Goal: Information Seeking & Learning: Learn about a topic

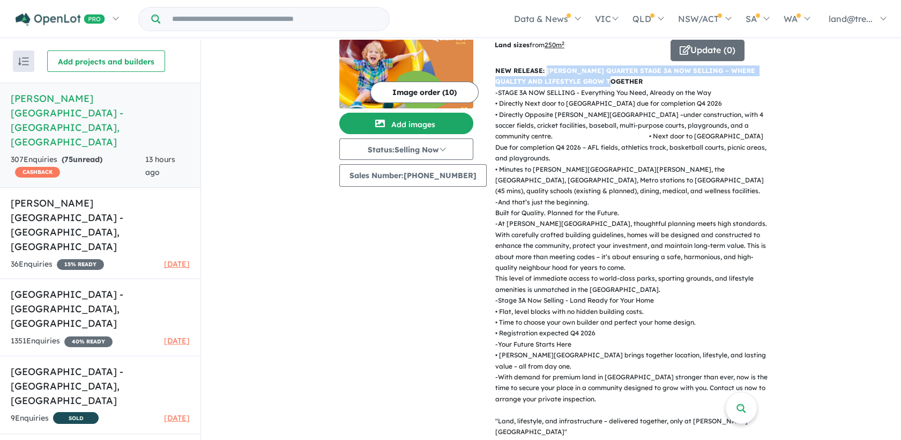
scroll to position [47, 0]
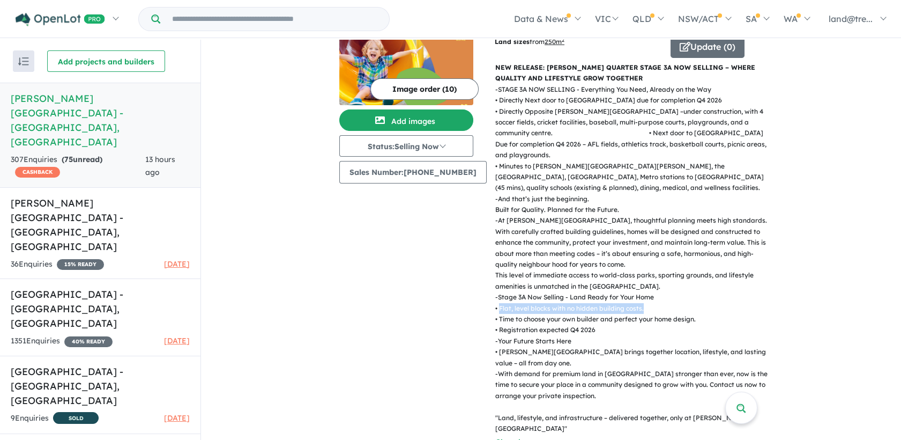
drag, startPoint x: 637, startPoint y: 282, endPoint x: 492, endPoint y: 278, distance: 144.3
click at [496, 292] on p "- Stage 3A Now Selling - Land Ready for Your Home • Flat, level blocks with no …" at bounding box center [634, 314] width 276 height 44
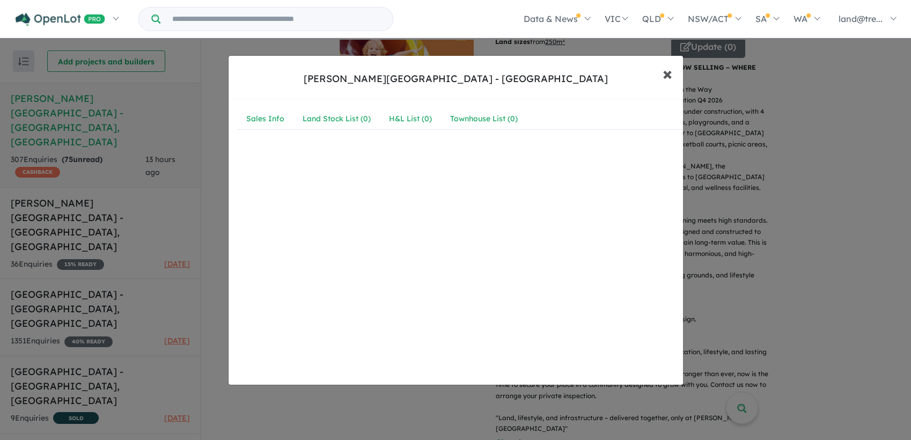
click at [668, 75] on span "×" at bounding box center [667, 73] width 10 height 23
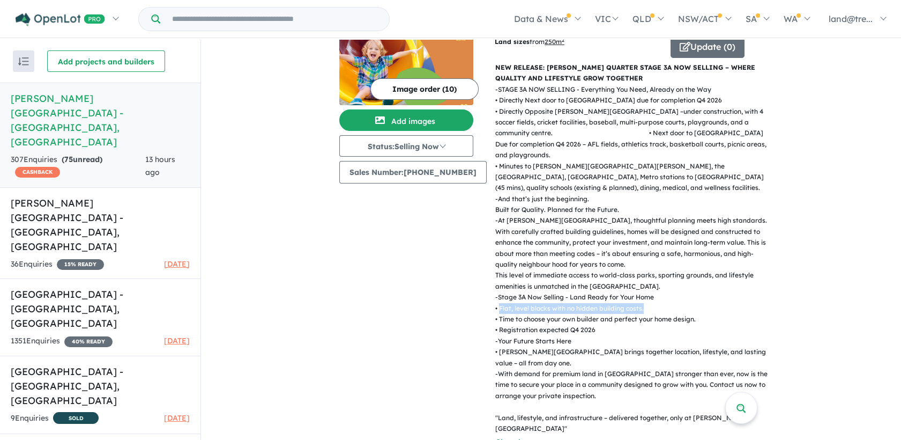
copy p "Flat, level blocks with no hidden building costs."
click at [709, 298] on p "- Stage 3A Now Selling - Land Ready for Your Home • Flat, level blocks with no …" at bounding box center [634, 314] width 276 height 44
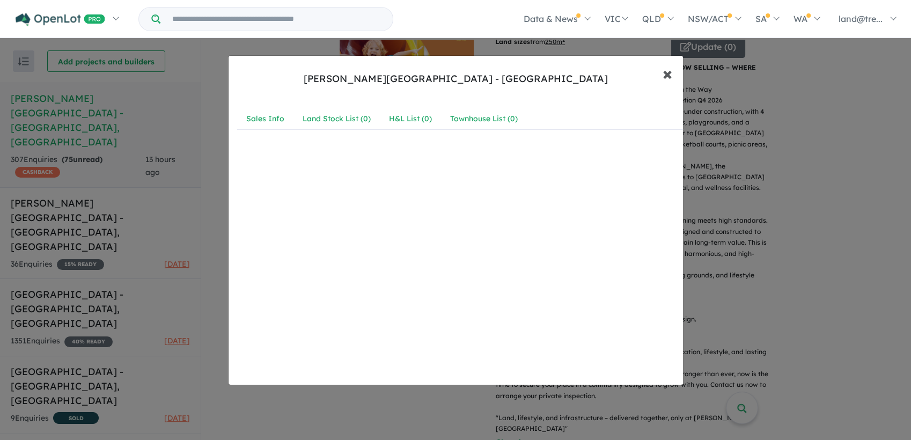
click at [669, 82] on span "×" at bounding box center [667, 73] width 10 height 23
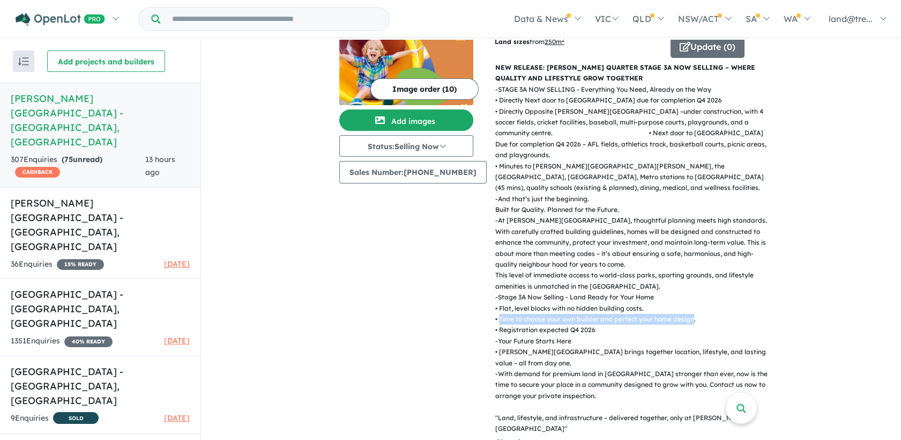
drag, startPoint x: 687, startPoint y: 294, endPoint x: 491, endPoint y: 296, distance: 196.3
click at [496, 296] on p "- Stage 3A Now Selling - Land Ready for Your Home • Flat, level blocks with no …" at bounding box center [634, 314] width 276 height 44
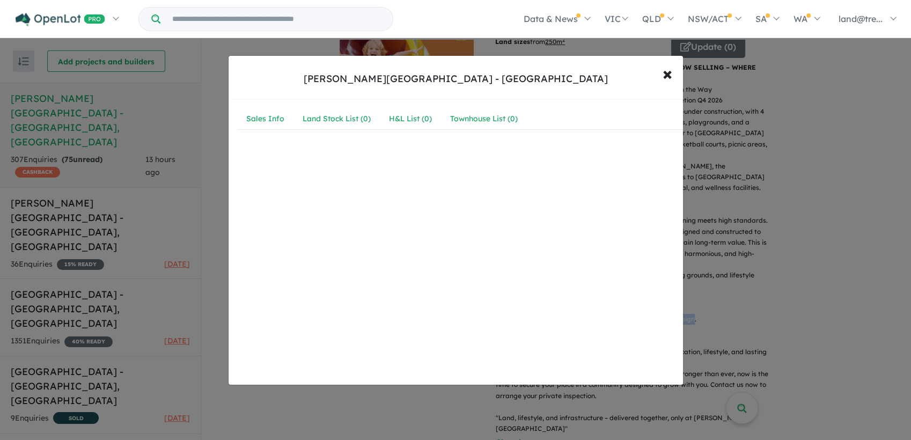
copy p "Time to choose your own builder and perfect your home design"
click at [669, 72] on span "×" at bounding box center [667, 73] width 10 height 23
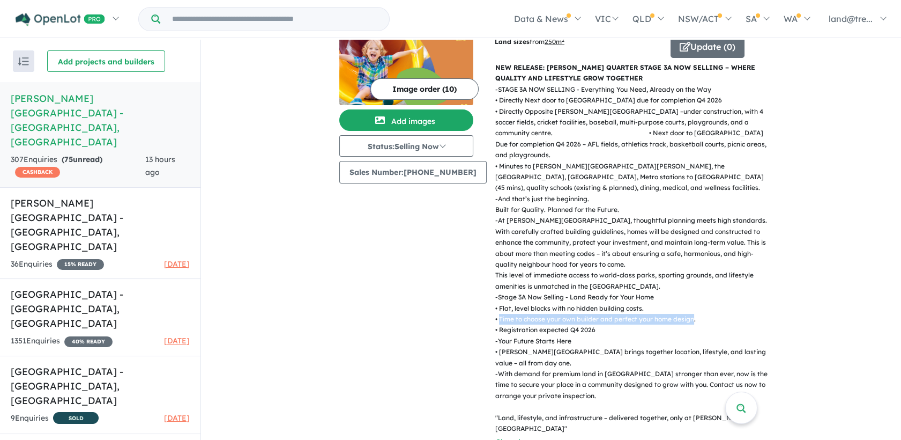
copy p "Time to choose your own builder and perfect your home design"
drag, startPoint x: 588, startPoint y: 307, endPoint x: 493, endPoint y: 305, distance: 94.9
click at [496, 305] on p "- Stage 3A Now Selling - Land Ready for Your Home • Flat, level blocks with no …" at bounding box center [634, 314] width 276 height 44
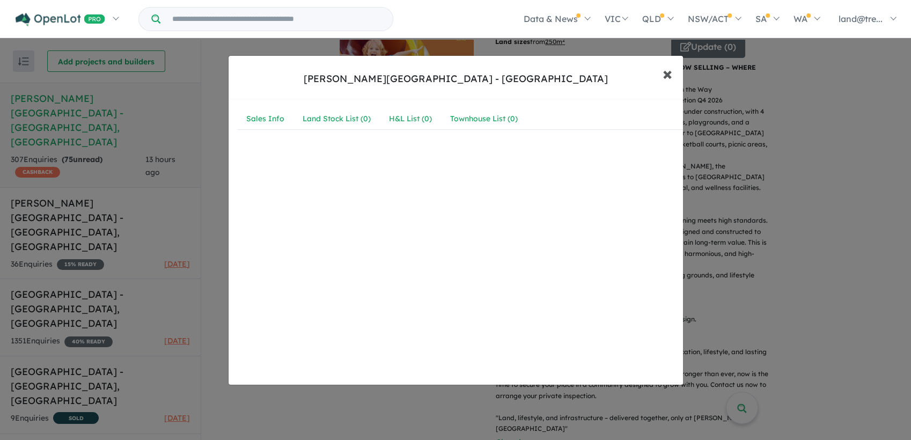
click at [671, 77] on span "×" at bounding box center [667, 73] width 10 height 23
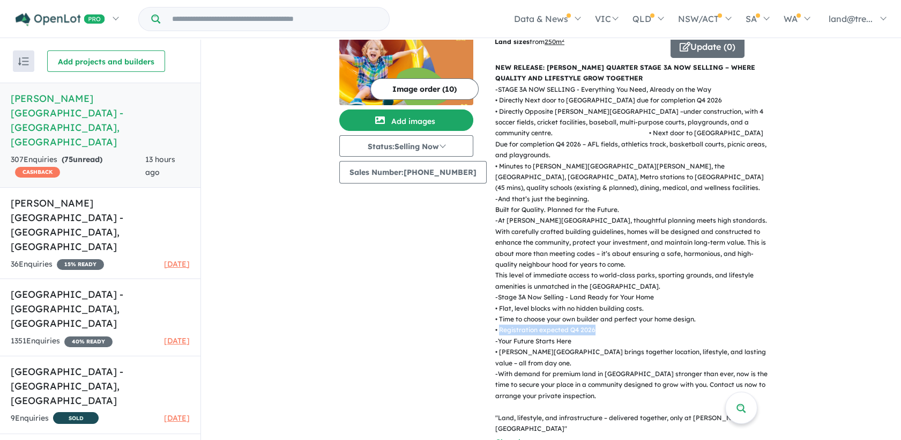
copy p "Registration expected Q4 2026"
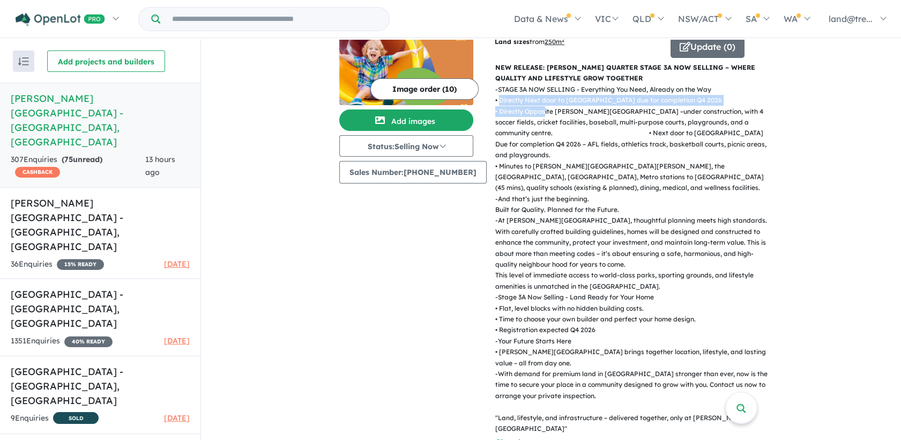
drag, startPoint x: 751, startPoint y: 84, endPoint x: 493, endPoint y: 84, distance: 258.5
click at [496, 84] on p "- STAGE 3A NOW SELLING - Everything You Need, Already on the Way • Directly Nex…" at bounding box center [634, 138] width 276 height 109
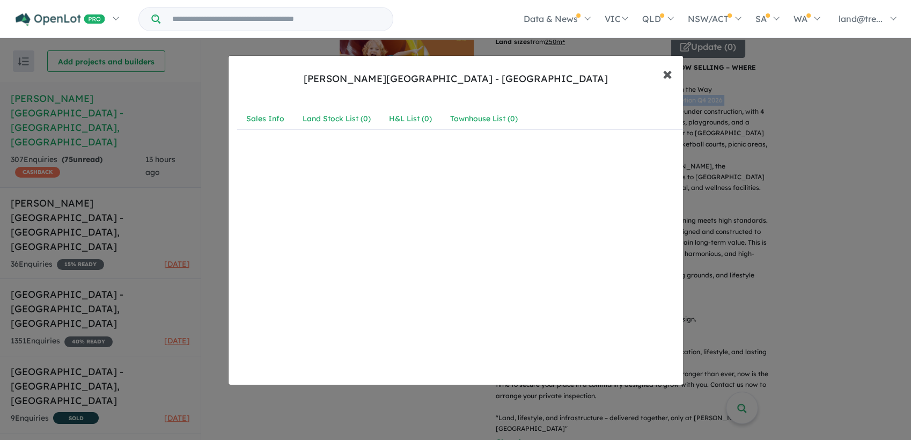
click at [666, 76] on span "×" at bounding box center [667, 73] width 10 height 23
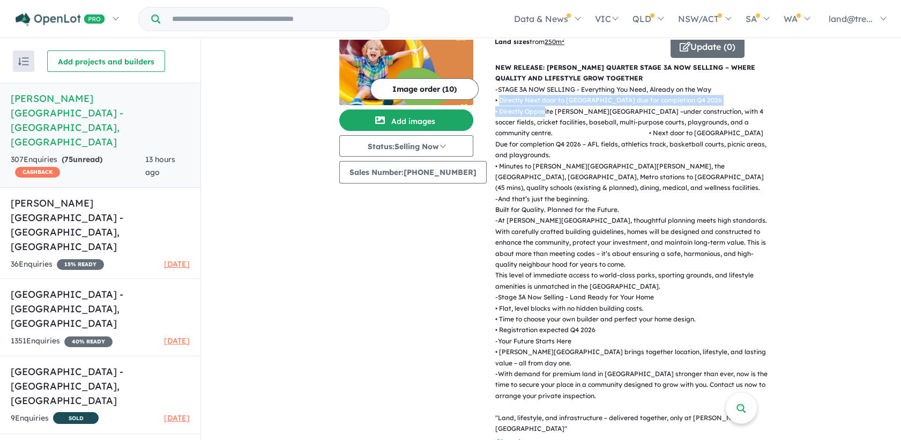
copy p "Directly Next door to [GEOGRAPHIC_DATA] due for completion Q4 2026"
click at [681, 98] on p "- STAGE 3A NOW SELLING - Everything You Need, Already on the Way • Directly Nex…" at bounding box center [634, 138] width 276 height 109
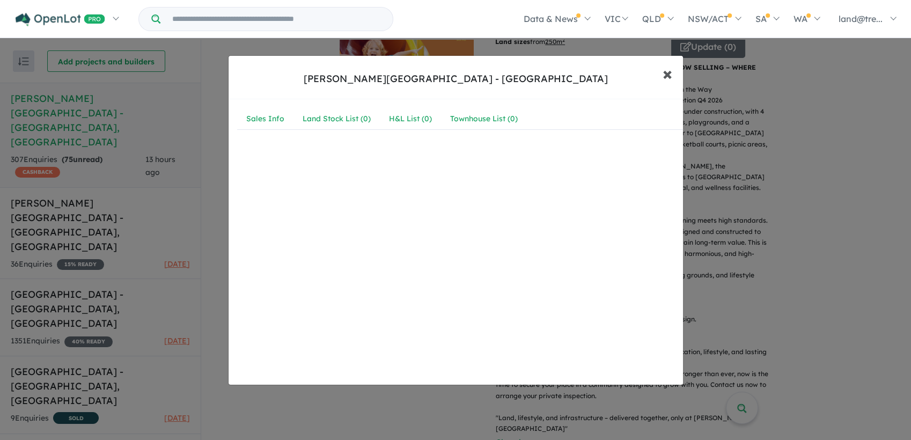
click at [669, 77] on span "×" at bounding box center [667, 73] width 10 height 23
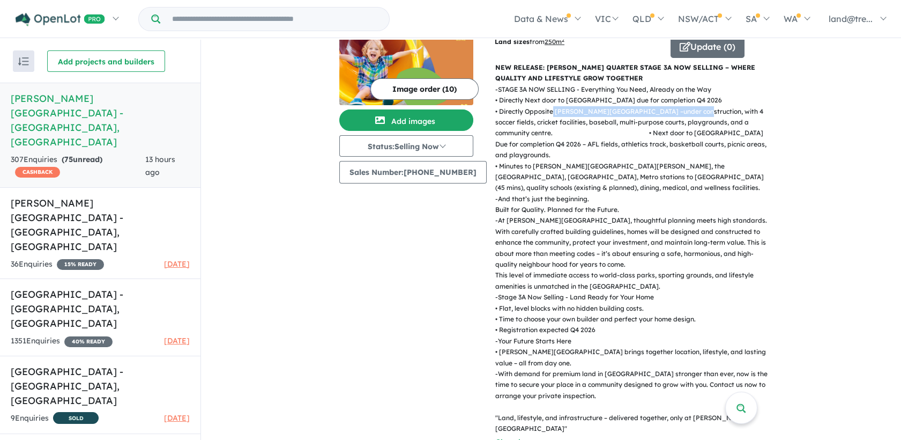
drag, startPoint x: 628, startPoint y: 99, endPoint x: 493, endPoint y: 94, distance: 135.2
click at [496, 94] on p "- STAGE 3A NOW SELLING - Everything You Need, Already on the Way • Directly Nex…" at bounding box center [634, 138] width 276 height 109
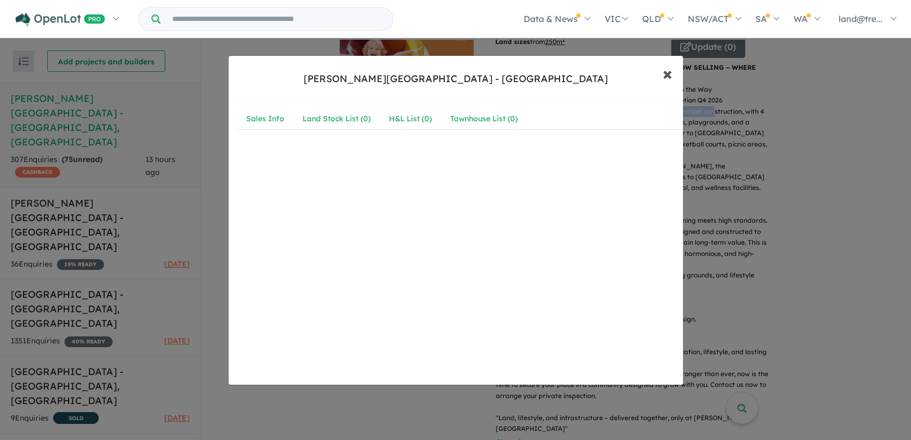
drag, startPoint x: 493, startPoint y: 94, endPoint x: 670, endPoint y: 75, distance: 178.5
click at [670, 75] on span "×" at bounding box center [667, 73] width 10 height 23
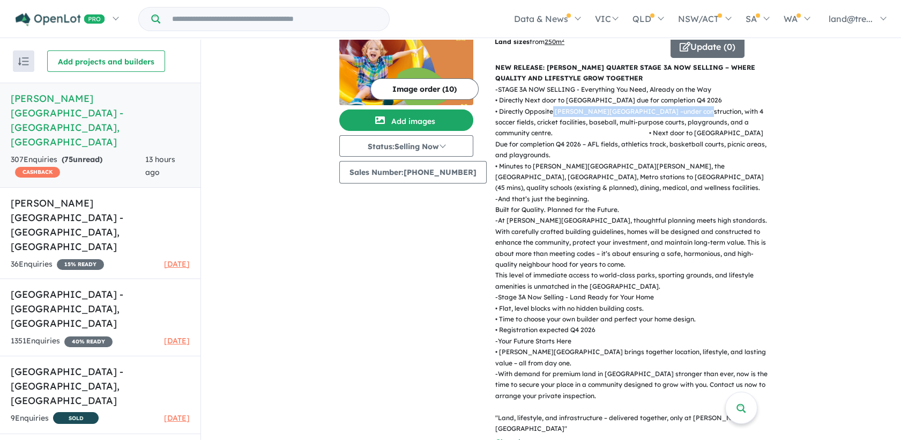
copy p "Directly Opposite [PERSON_NAME] Reserve"
drag, startPoint x: 545, startPoint y: 206, endPoint x: 702, endPoint y: 194, distance: 157.0
click at [702, 215] on p "- At [PERSON_NAME][GEOGRAPHIC_DATA], thoughtful planning meets high standards. …" at bounding box center [634, 253] width 276 height 77
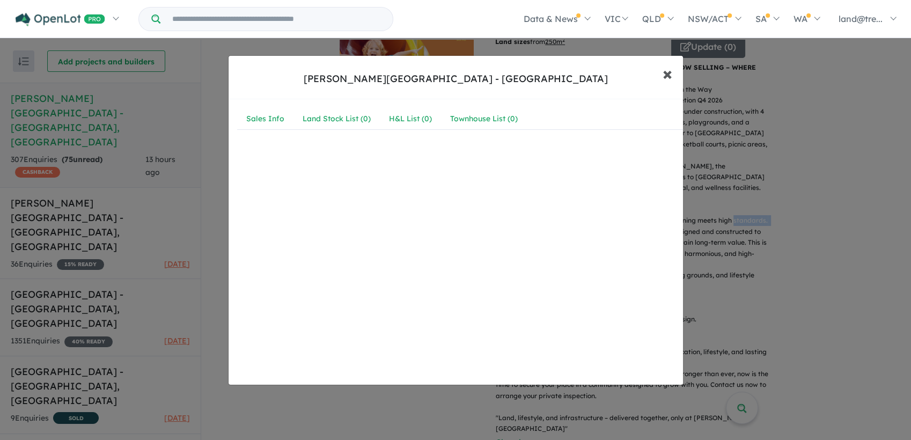
drag, startPoint x: 702, startPoint y: 194, endPoint x: 667, endPoint y: 75, distance: 124.0
click at [667, 75] on span "×" at bounding box center [667, 73] width 10 height 23
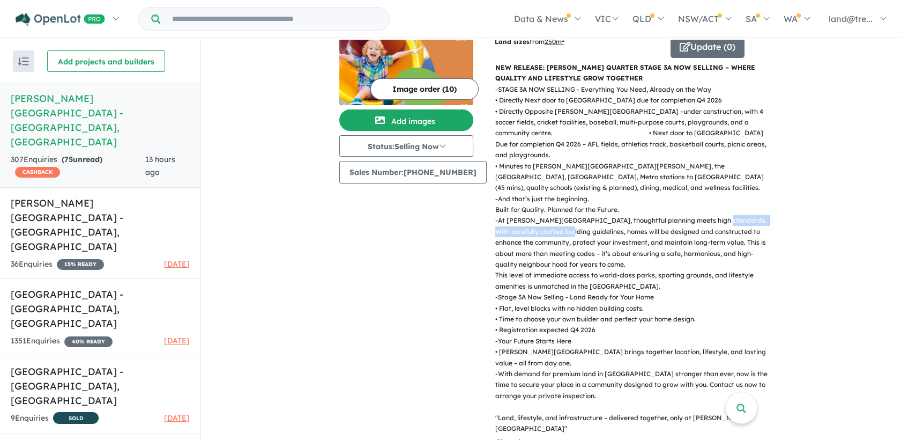
copy p "carefully crafted building guidelines"
click at [753, 292] on p "- Stage 3A Now Selling - Land Ready for Your Home • Flat, level blocks with no …" at bounding box center [634, 314] width 276 height 44
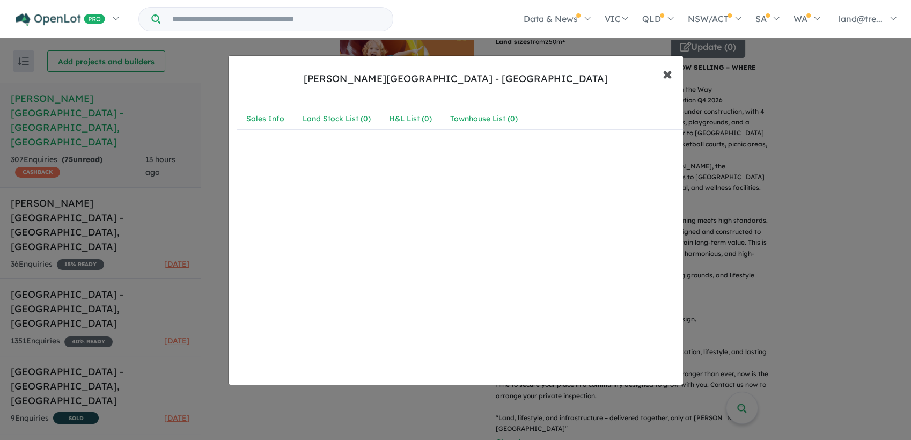
click at [667, 76] on span "×" at bounding box center [667, 73] width 10 height 23
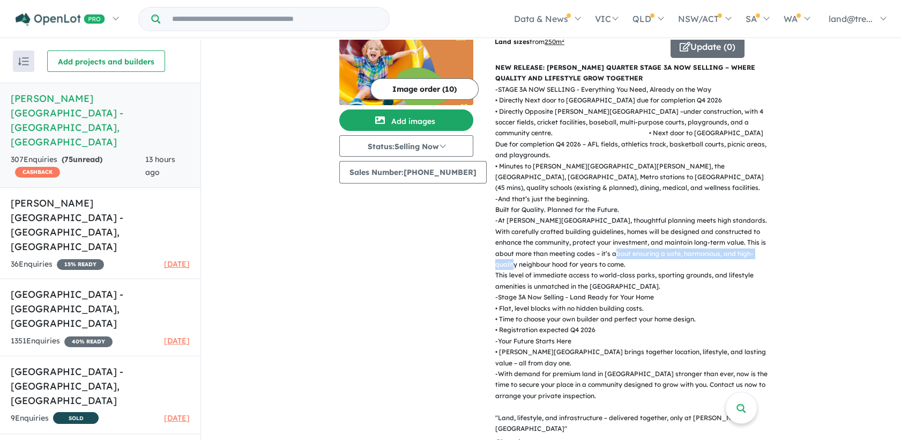
drag, startPoint x: 579, startPoint y: 230, endPoint x: 737, endPoint y: 231, distance: 158.2
click at [737, 231] on p "- At [PERSON_NAME][GEOGRAPHIC_DATA], thoughtful planning meets high standards. …" at bounding box center [634, 253] width 276 height 77
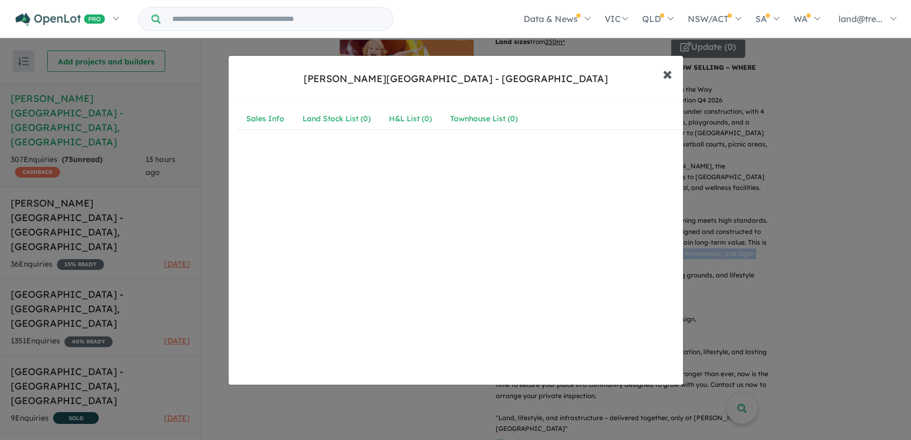
drag, startPoint x: 737, startPoint y: 231, endPoint x: 671, endPoint y: 75, distance: 169.1
click at [671, 75] on span "×" at bounding box center [667, 73] width 10 height 23
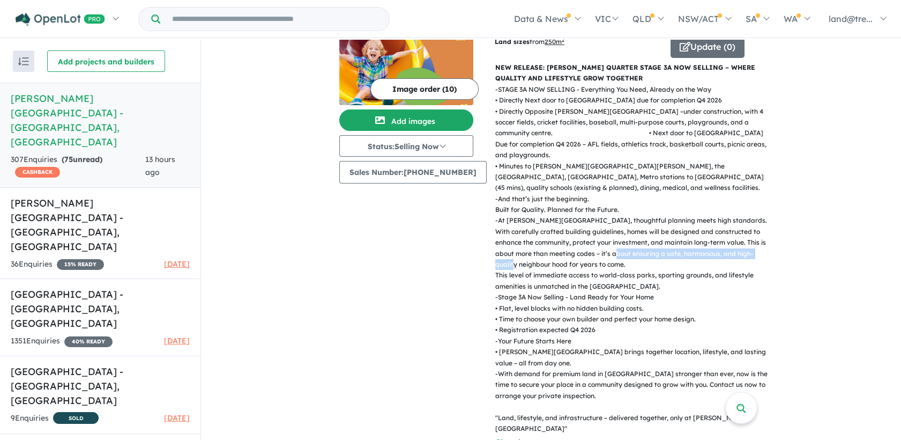
copy p "safe, harmonious, and high-quality neighbour hood"
drag, startPoint x: 699, startPoint y: 328, endPoint x: 493, endPoint y: 327, distance: 206.5
click at [496, 336] on p "- Your Future Starts Here • [PERSON_NAME][GEOGRAPHIC_DATA] brings together loca…" at bounding box center [634, 352] width 276 height 33
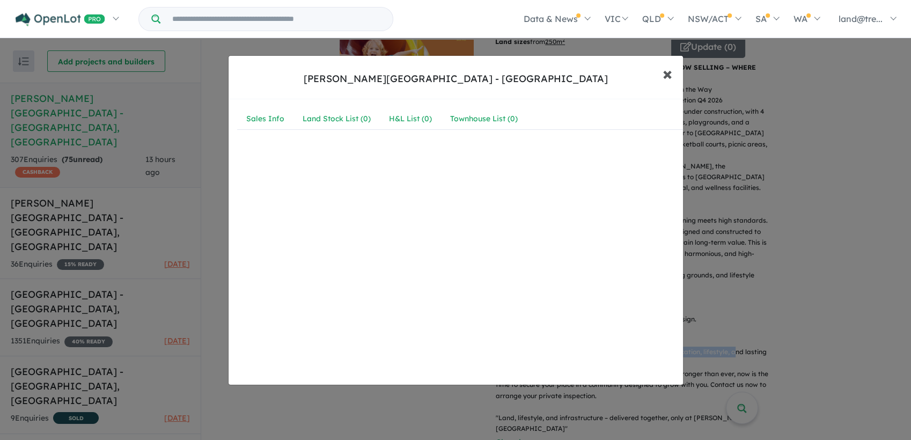
click at [669, 76] on span "×" at bounding box center [667, 73] width 10 height 23
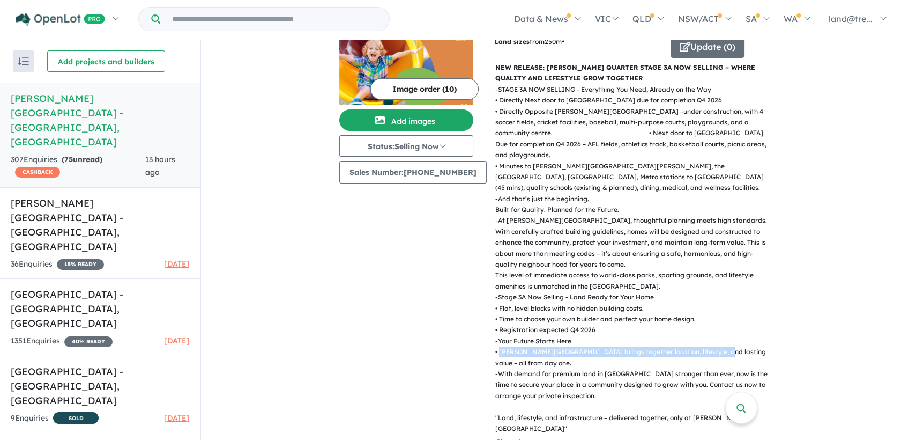
copy p "[PERSON_NAME] Quarter brings together location, lifestyle, and lasting value"
